Goal: Transaction & Acquisition: Obtain resource

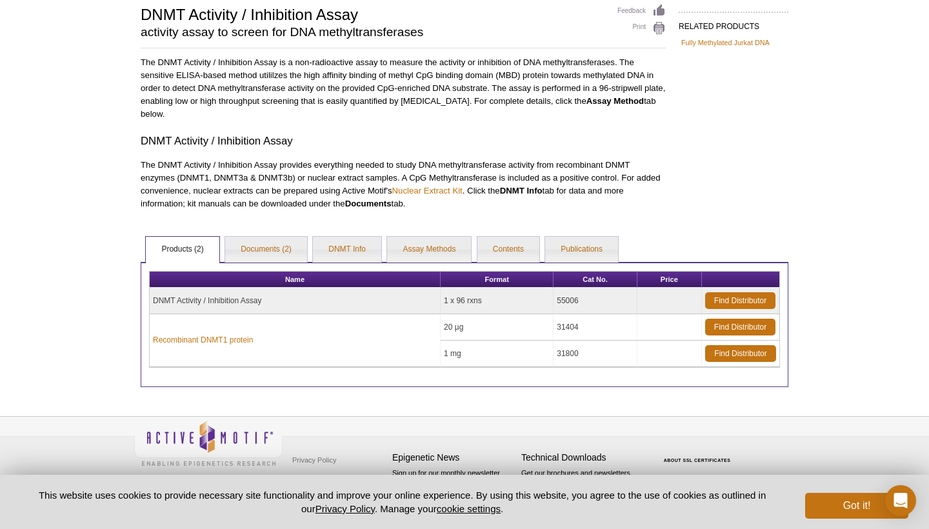
scroll to position [102, 0]
click at [740, 292] on link "Find Distributor" at bounding box center [740, 300] width 70 height 17
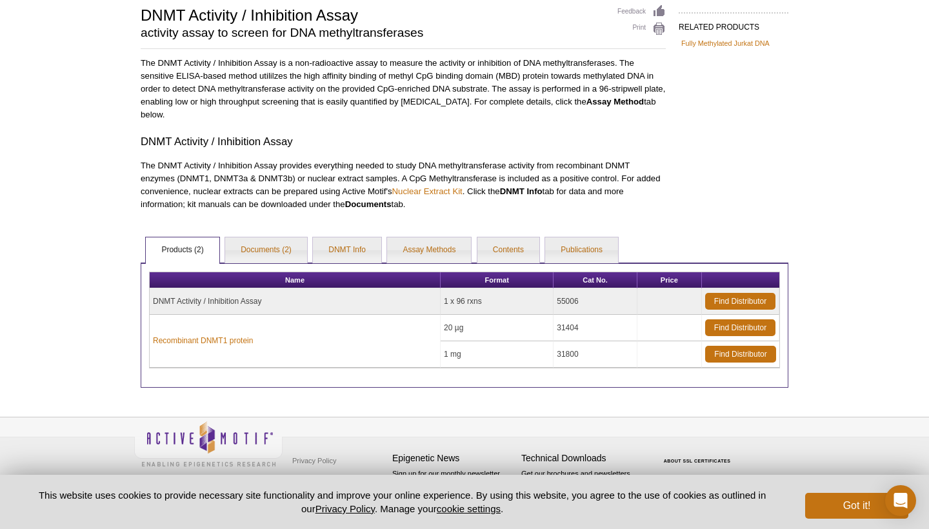
drag, startPoint x: 587, startPoint y: 301, endPoint x: 144, endPoint y: 302, distance: 443.0
click at [144, 302] on div "Name Format Cat No. Price DNMT Activity / Inhibition Assay 1 x 96 rxns 55006 Fi…" at bounding box center [464, 324] width 647 height 125
copy div "Name Format Cat No. Price DNMT Activity / Inhibition Assay 1 x 96 rxns 55006"
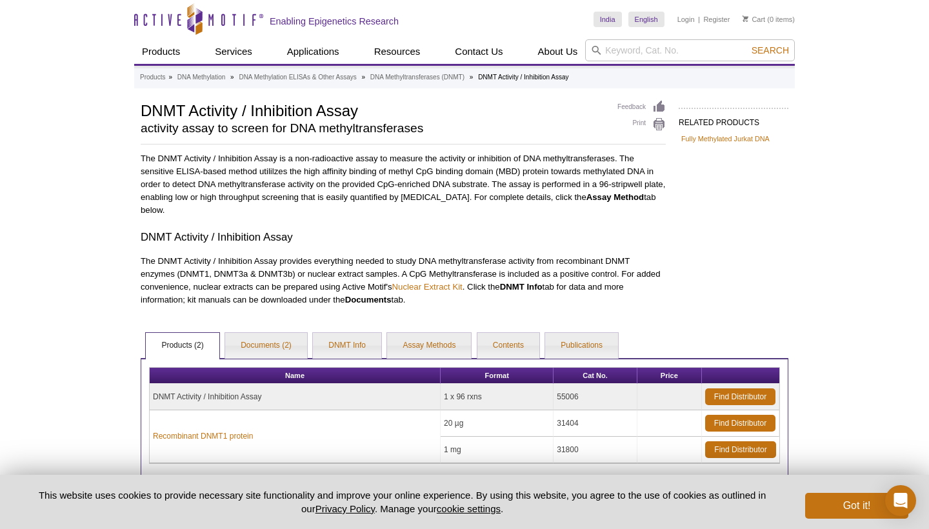
scroll to position [0, 0]
copy div "Name Format Cat No. Price DNMT Activity / Inhibition Assay 1 x 96 rxns 55006"
click at [751, 312] on div "RELATED PRODUCTS Fully Methylated Jurkat DNA Related Products Fully Methylated …" at bounding box center [464, 291] width 660 height 383
drag, startPoint x: 154, startPoint y: 396, endPoint x: 609, endPoint y: 395, distance: 454.6
click at [609, 395] on tr "DNMT Activity / Inhibition Assay 1 x 96 rxns 55006 Find Distributor" at bounding box center [464, 397] width 629 height 26
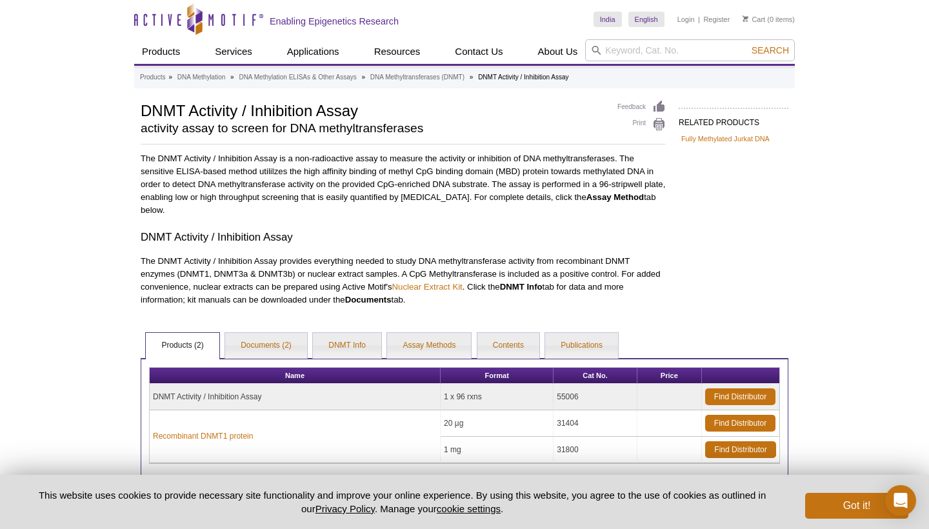
copy tr "DNMT Activity / Inhibition Assay 1 x 96 rxns 55006"
click at [800, 242] on div "Active Motif Logo Enabling Epigenetics Research 0 Search Skip to content Active…" at bounding box center [464, 312] width 929 height 625
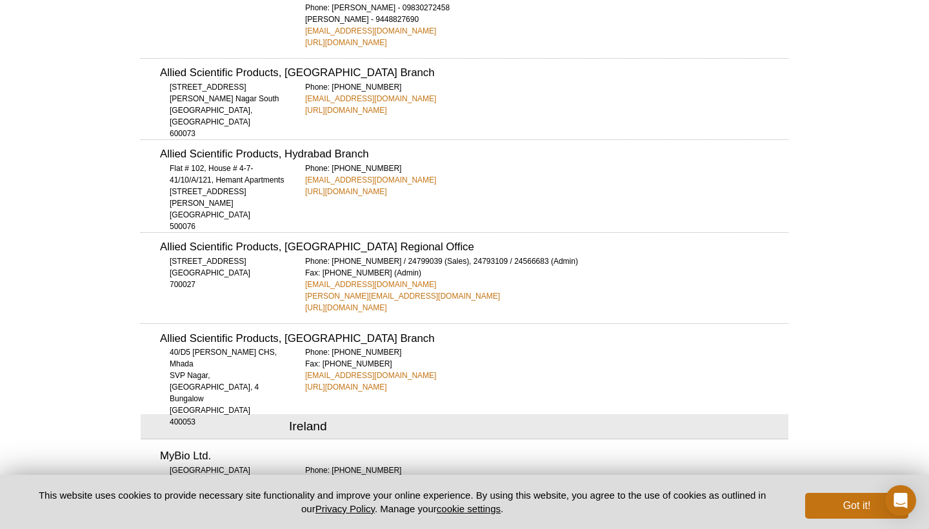
scroll to position [2443, 0]
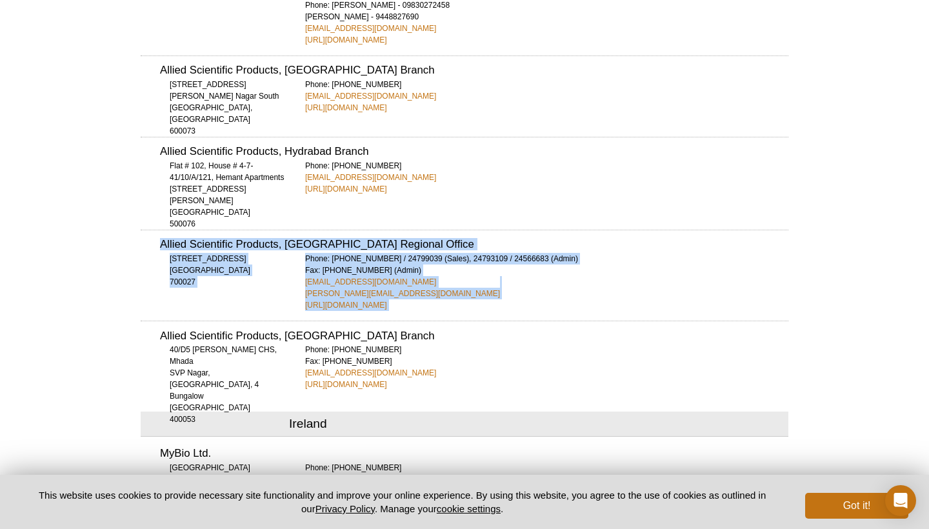
drag, startPoint x: 161, startPoint y: 172, endPoint x: 433, endPoint y: 240, distance: 280.6
copy div "Allied Scientific Products, Kolkata Regional Office 39/19B, Gopal Nagar Road Ko…"
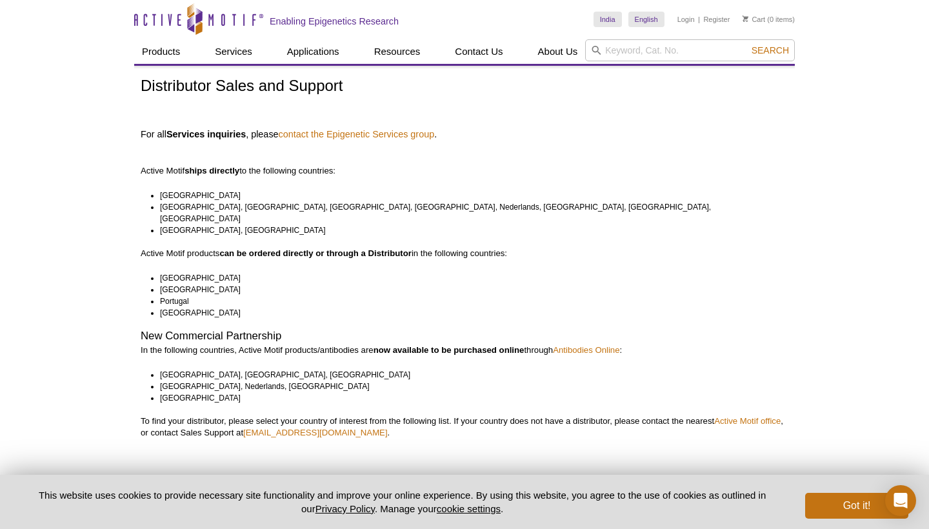
scroll to position [0, 0]
